Goal: Navigation & Orientation: Find specific page/section

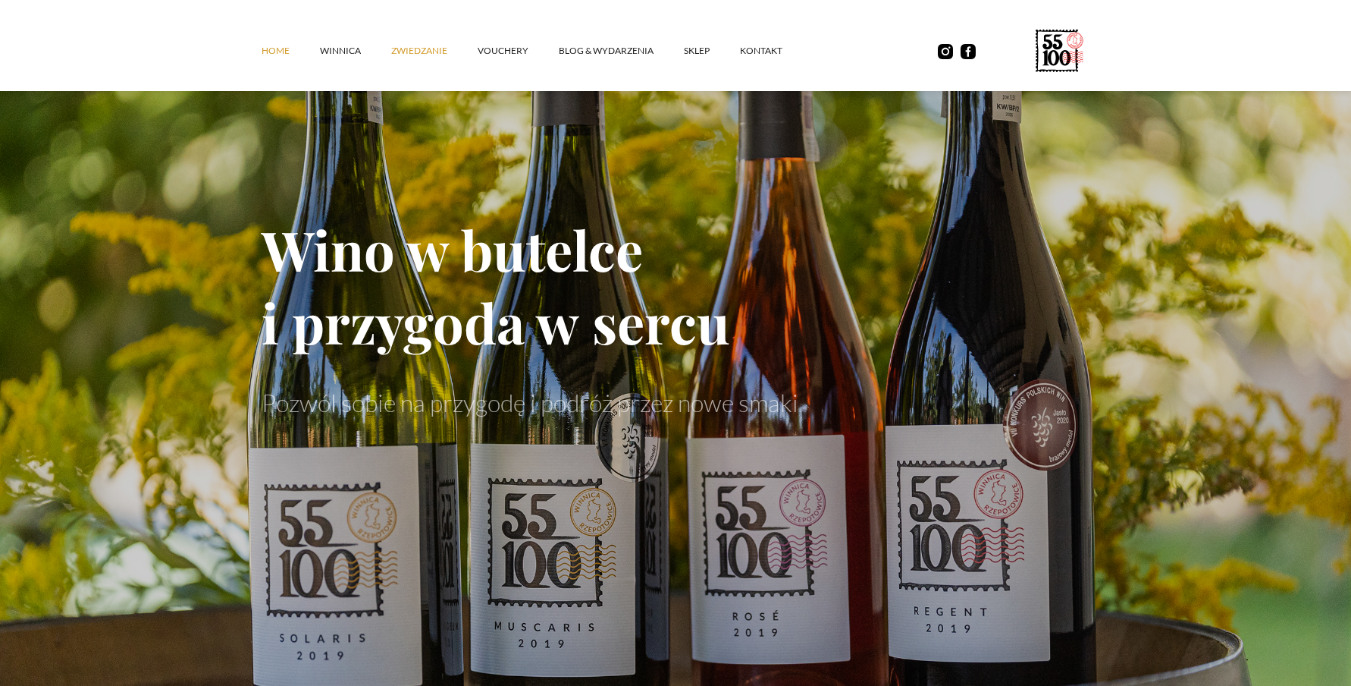
click at [408, 50] on link "ZWIEDZANIE" at bounding box center [434, 51] width 86 height 46
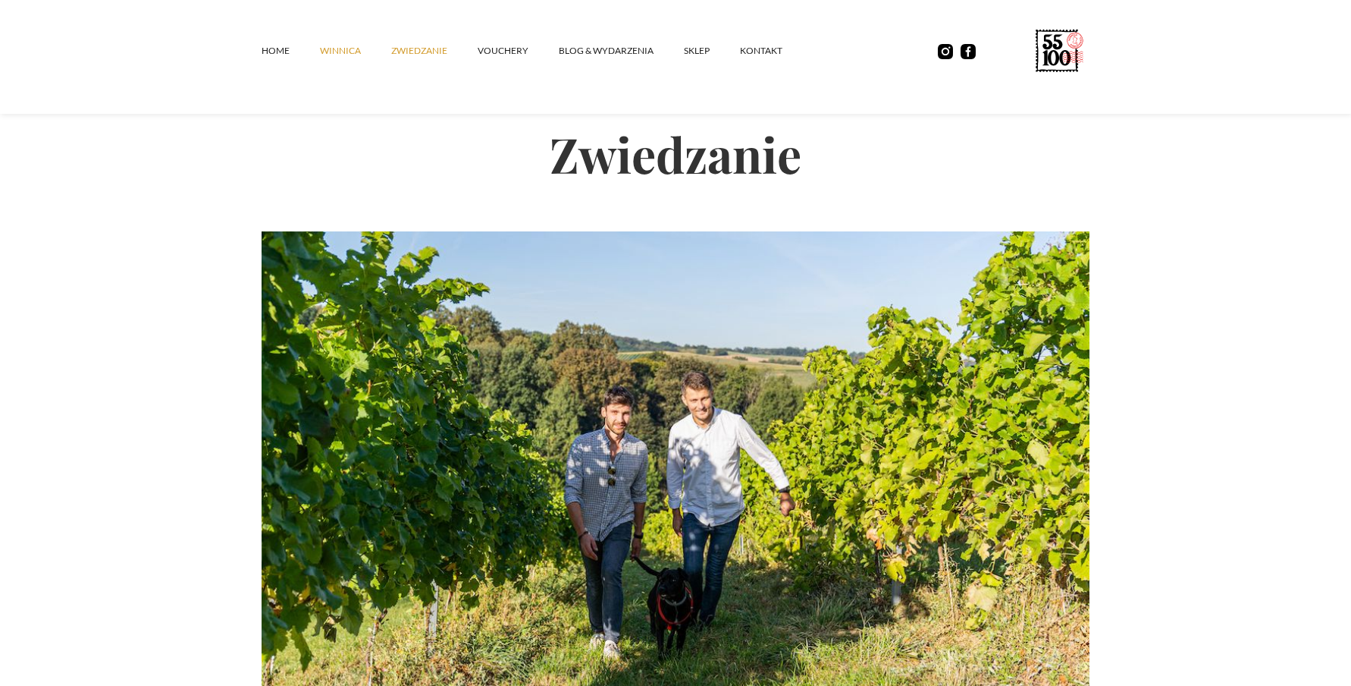
click at [324, 63] on link "winnica" at bounding box center [355, 51] width 71 height 46
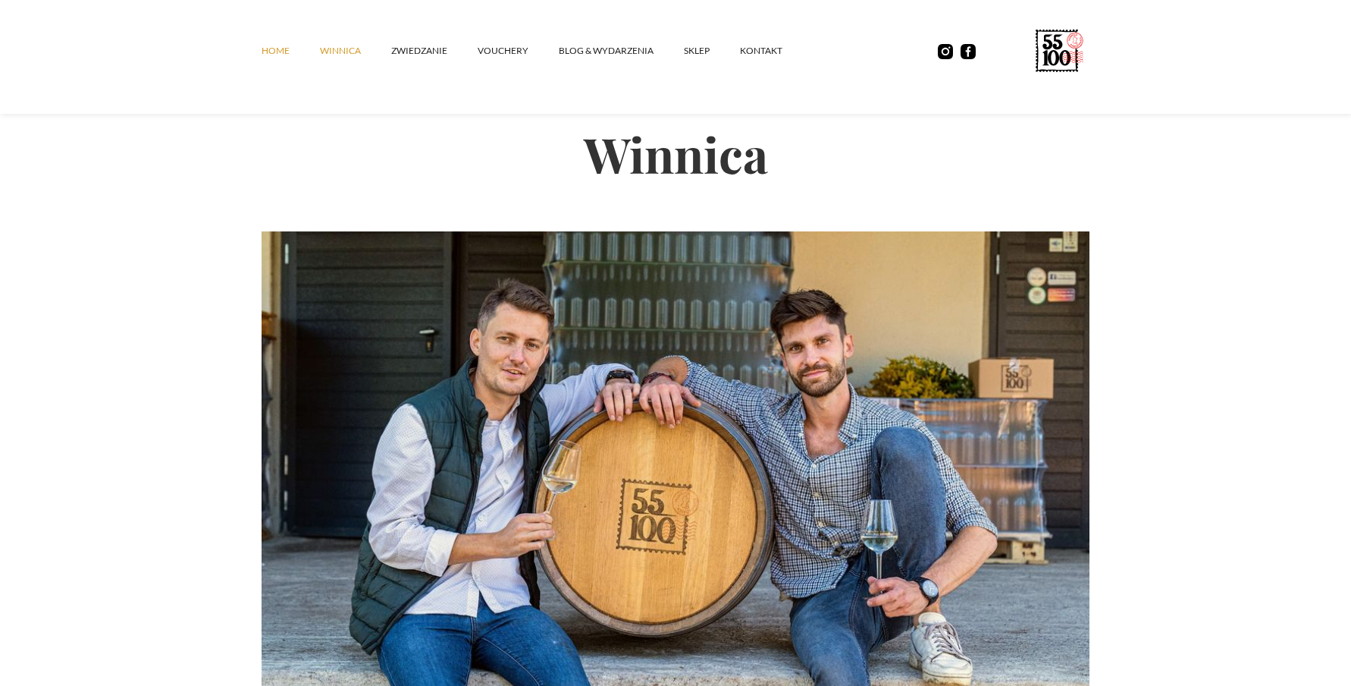
click at [285, 46] on link "Home" at bounding box center [291, 51] width 58 height 46
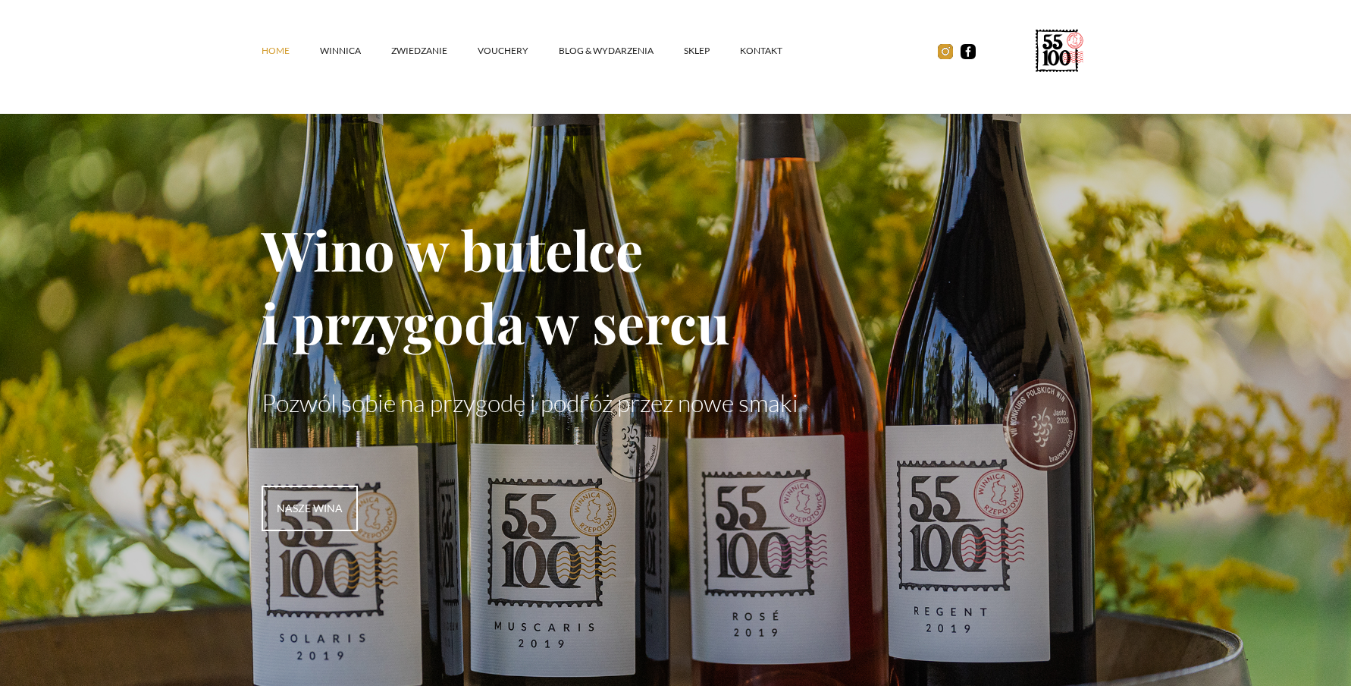
click at [950, 48] on img at bounding box center [945, 51] width 15 height 15
